Goal: Transaction & Acquisition: Purchase product/service

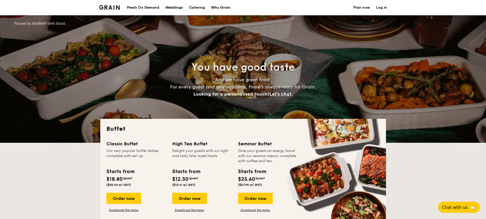
select select
click at [141, 8] on div "Meals On Demand" at bounding box center [143, 7] width 32 height 15
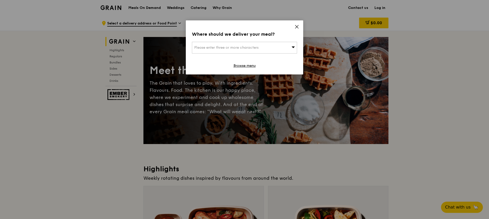
click at [297, 27] on icon at bounding box center [296, 26] width 3 height 3
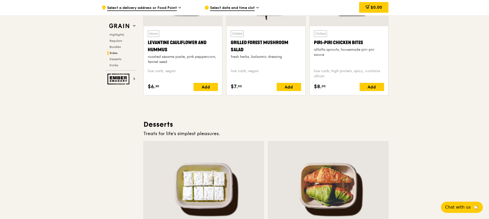
scroll to position [1352, 0]
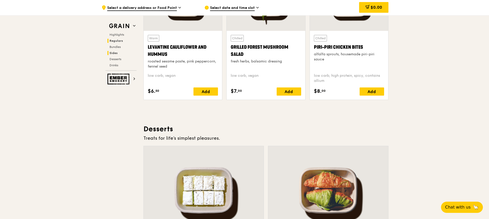
click at [117, 42] on span "Regulars" at bounding box center [117, 41] width 14 height 4
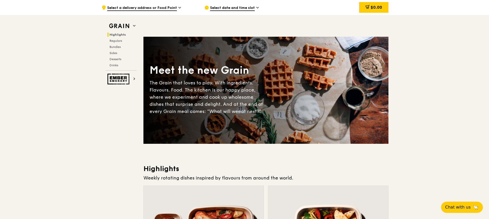
scroll to position [170, 0]
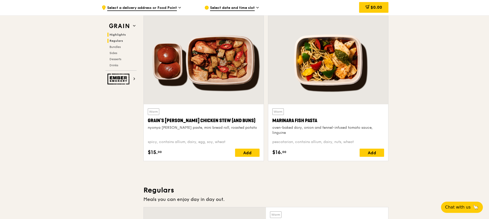
click at [118, 40] on span "Regulars" at bounding box center [117, 41] width 14 height 4
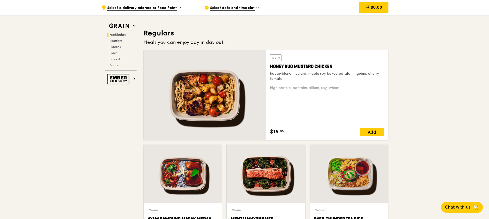
scroll to position [336, 0]
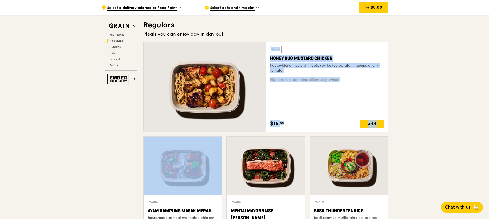
drag, startPoint x: 218, startPoint y: 166, endPoint x: 221, endPoint y: 135, distance: 32.1
click at [221, 135] on div "Warm Honey Duo Mustard Chicken house-blend mustard, maple soy baked potato, lin…" at bounding box center [265, 221] width 249 height 358
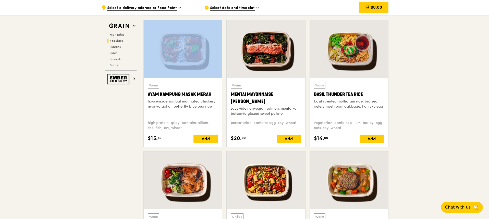
scroll to position [466, 0]
